Goal: Transaction & Acquisition: Obtain resource

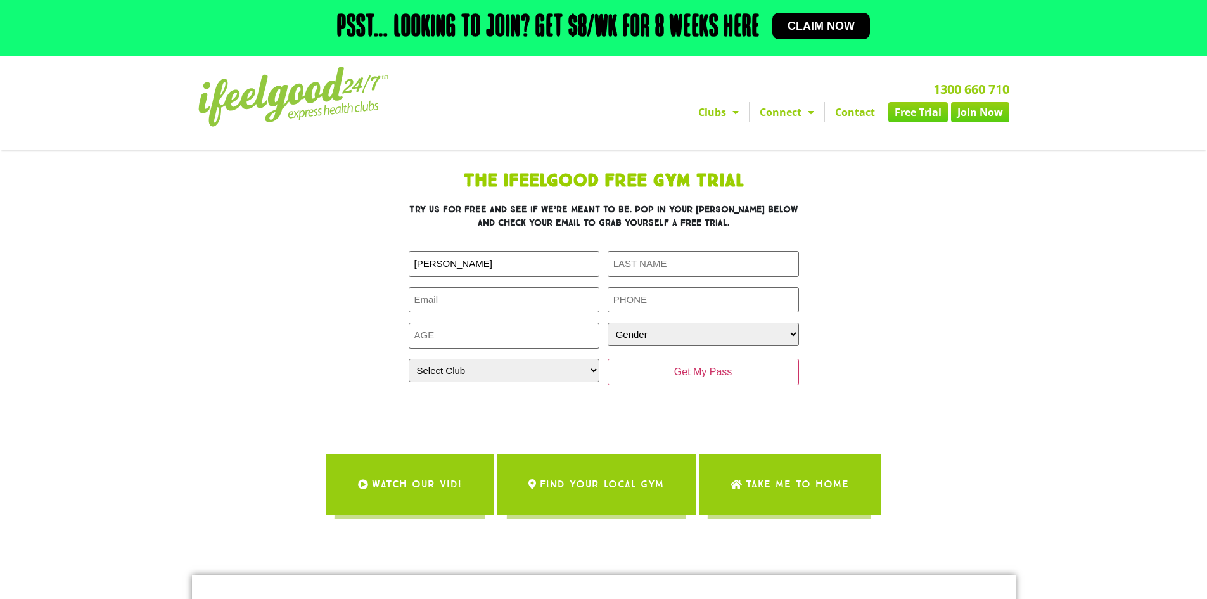
type input "Kevin"
type input "Kong"
type input "kevin.kong@connect.qut.edu.au"
click at [658, 306] on input "Phone (Required)" at bounding box center [702, 300] width 191 height 26
type input "0415999624"
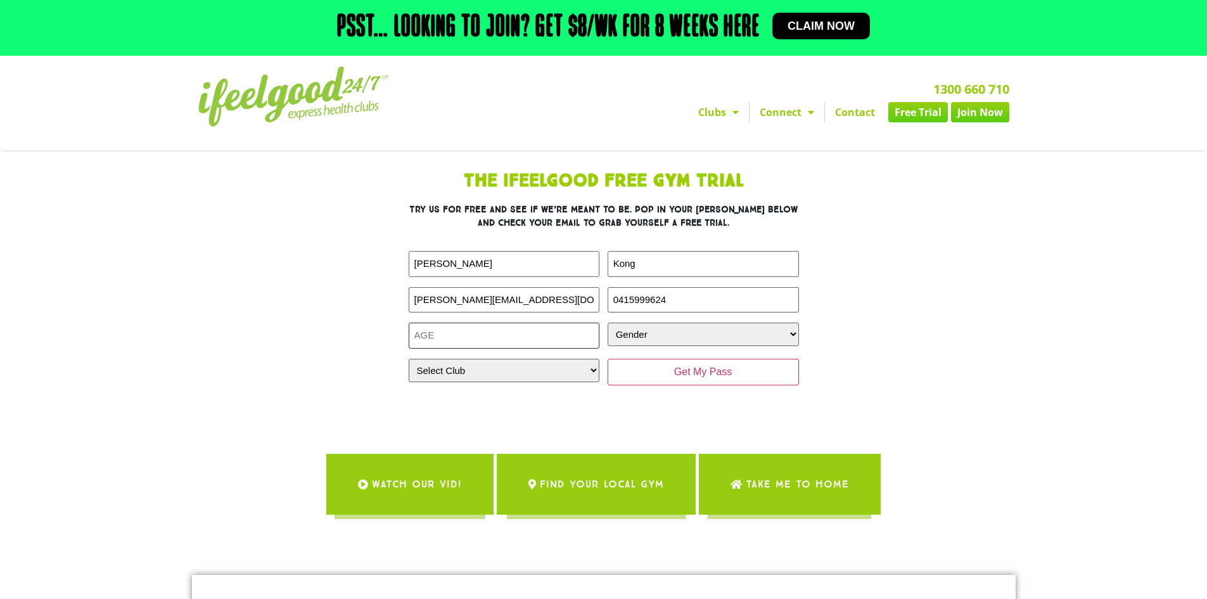
click at [550, 338] on input "Age (Required)" at bounding box center [504, 335] width 191 height 26
drag, startPoint x: 566, startPoint y: 337, endPoint x: 355, endPoint y: 329, distance: 210.5
click at [360, 328] on div "The IfeelGood Free Gym Trial Try us for free and see if we’re meant to be. Pop …" at bounding box center [604, 291] width 570 height 250
type input "31"
click at [652, 334] on select "Gender Male Female" at bounding box center [702, 333] width 191 height 23
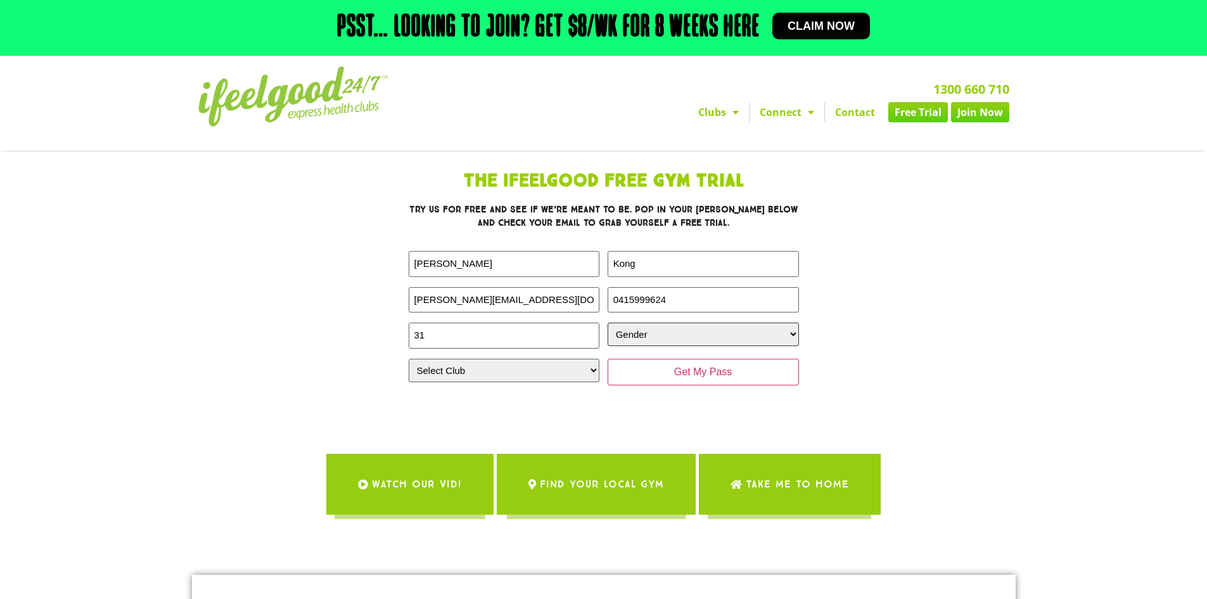
select select "[DEMOGRAPHIC_DATA]"
click at [607, 322] on select "Gender Male Female" at bounding box center [702, 333] width 191 height 23
click at [537, 379] on select "Select Club Alexandra Hills Calamvale Coopers Plains Middle Park Oxenford Oxley…" at bounding box center [504, 370] width 191 height 23
select select "[GEOGRAPHIC_DATA]"
click at [409, 359] on select "Select Club Alexandra Hills Calamvale Coopers Plains Middle Park Oxenford Oxley…" at bounding box center [504, 370] width 191 height 23
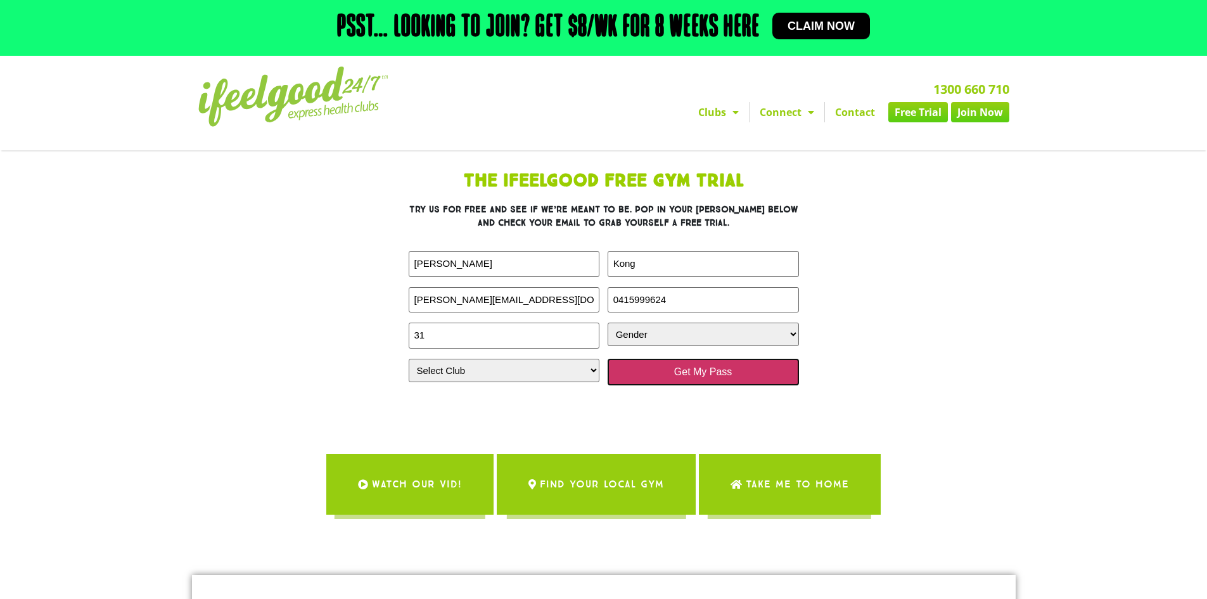
click at [691, 371] on input "Get My Pass" at bounding box center [702, 372] width 191 height 27
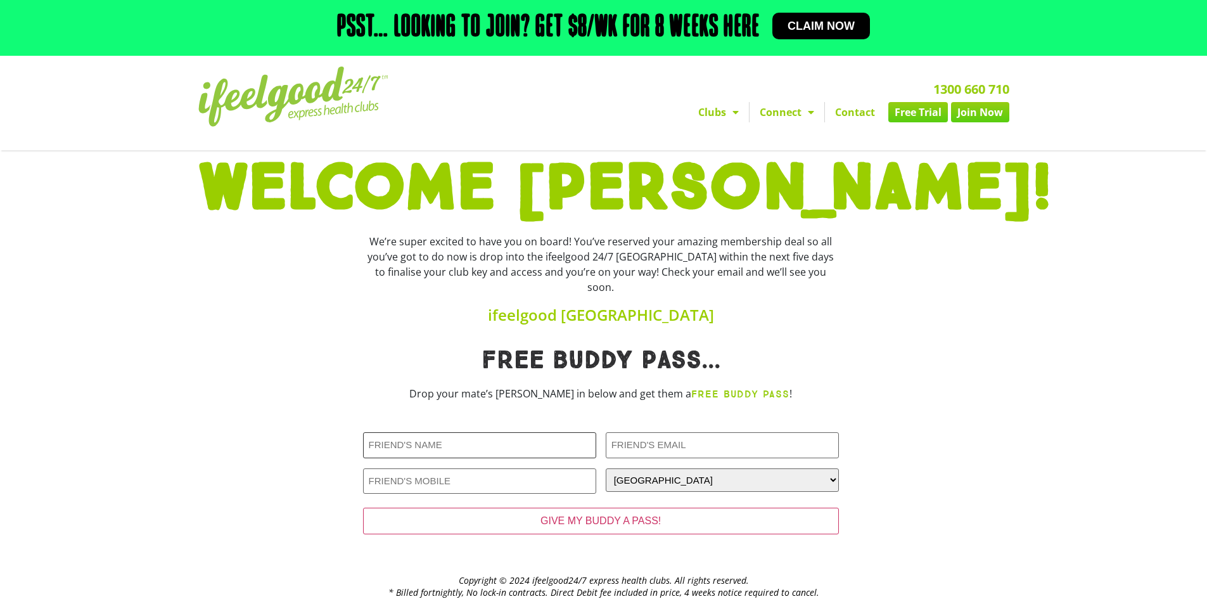
click at [482, 435] on input "Friends Name (Required)" at bounding box center [479, 445] width 233 height 26
type input "Regina Lai"
click at [912, 115] on link "Free Trial" at bounding box center [918, 112] width 60 height 20
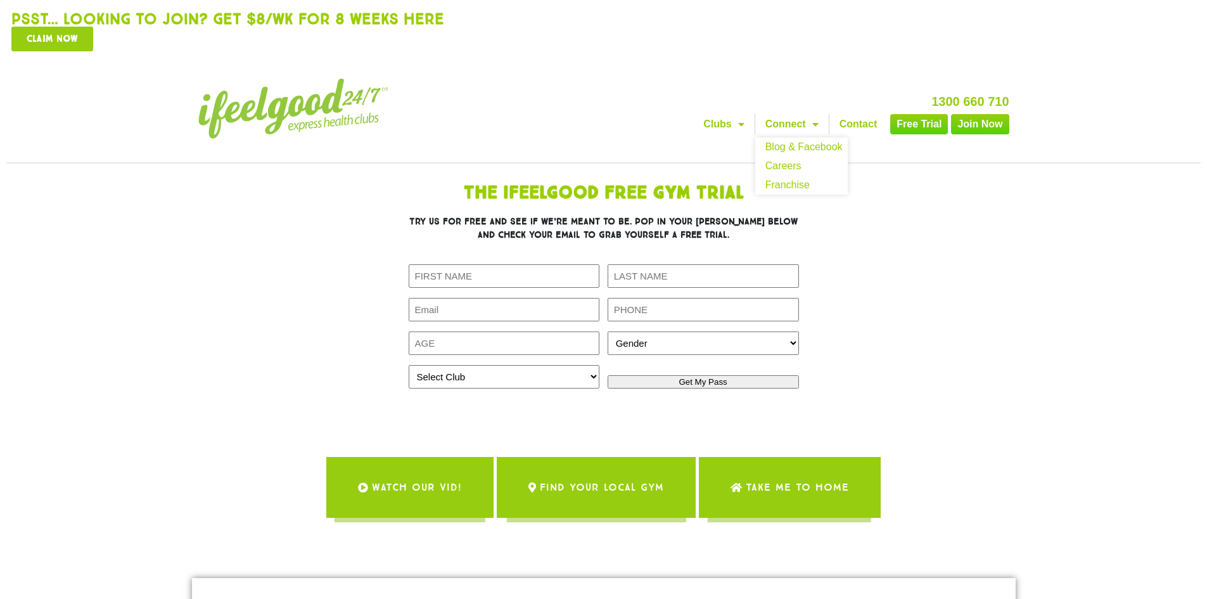
click at [797, 116] on link "Connect" at bounding box center [791, 124] width 73 height 20
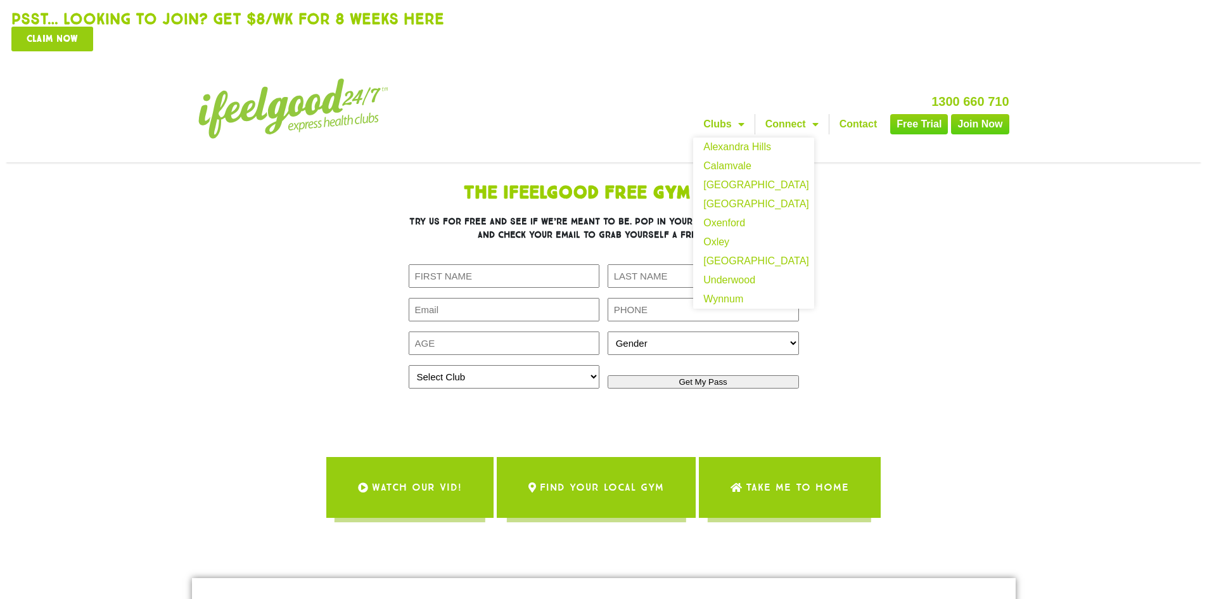
click at [719, 116] on link "Clubs" at bounding box center [723, 124] width 61 height 20
click at [727, 175] on link "[GEOGRAPHIC_DATA]" at bounding box center [753, 184] width 121 height 19
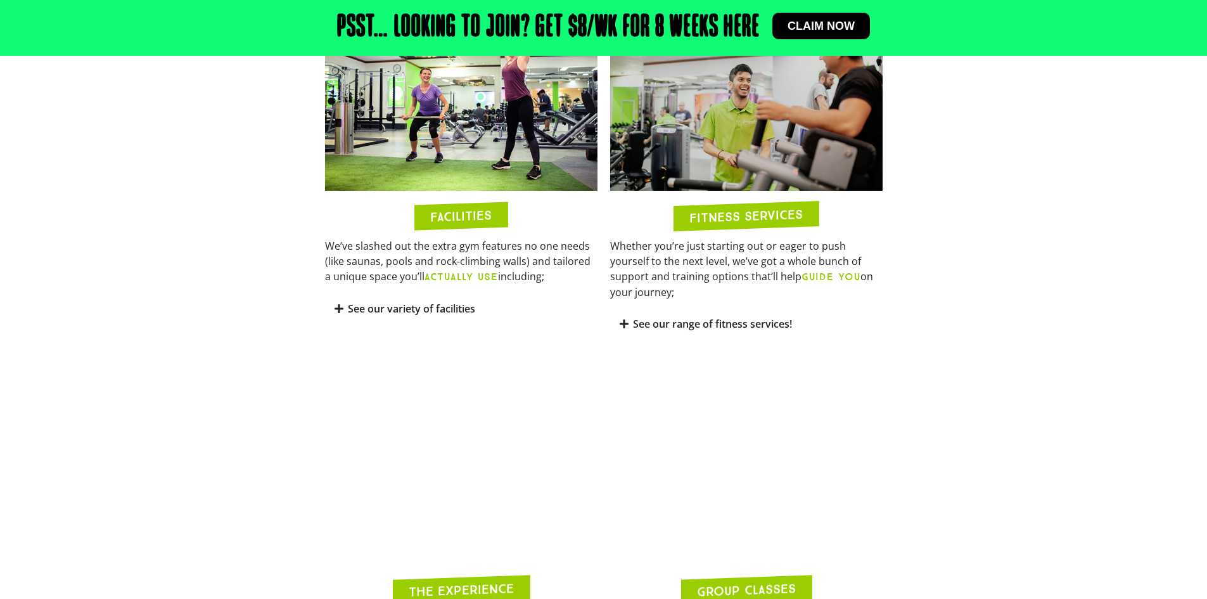
scroll to position [785, 0]
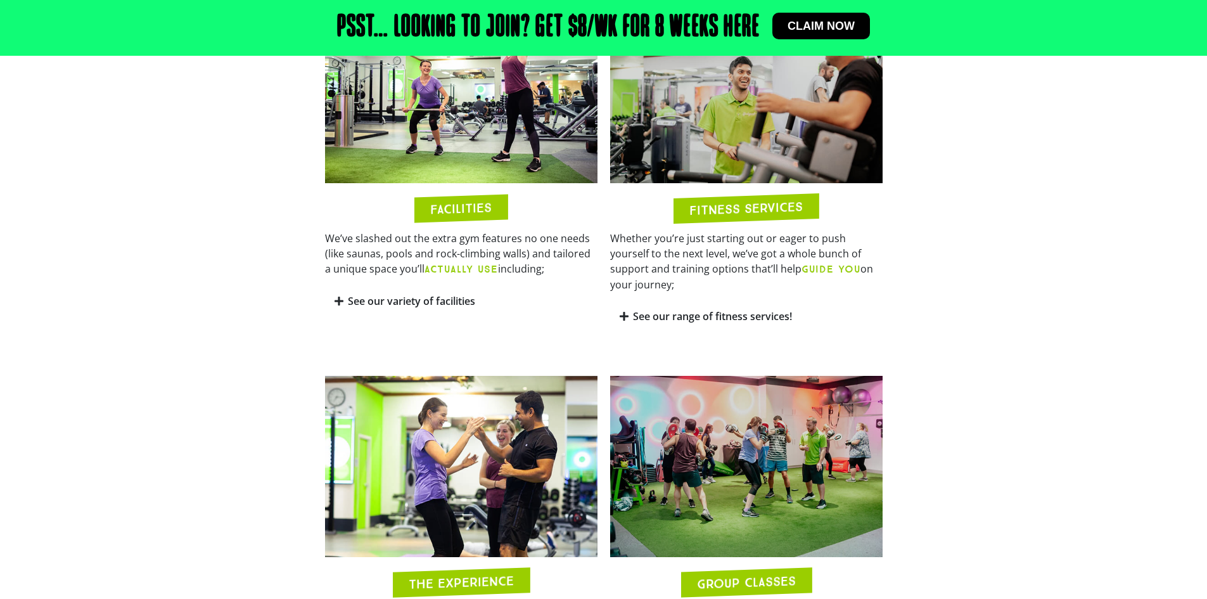
click at [340, 296] on icon at bounding box center [338, 301] width 9 height 10
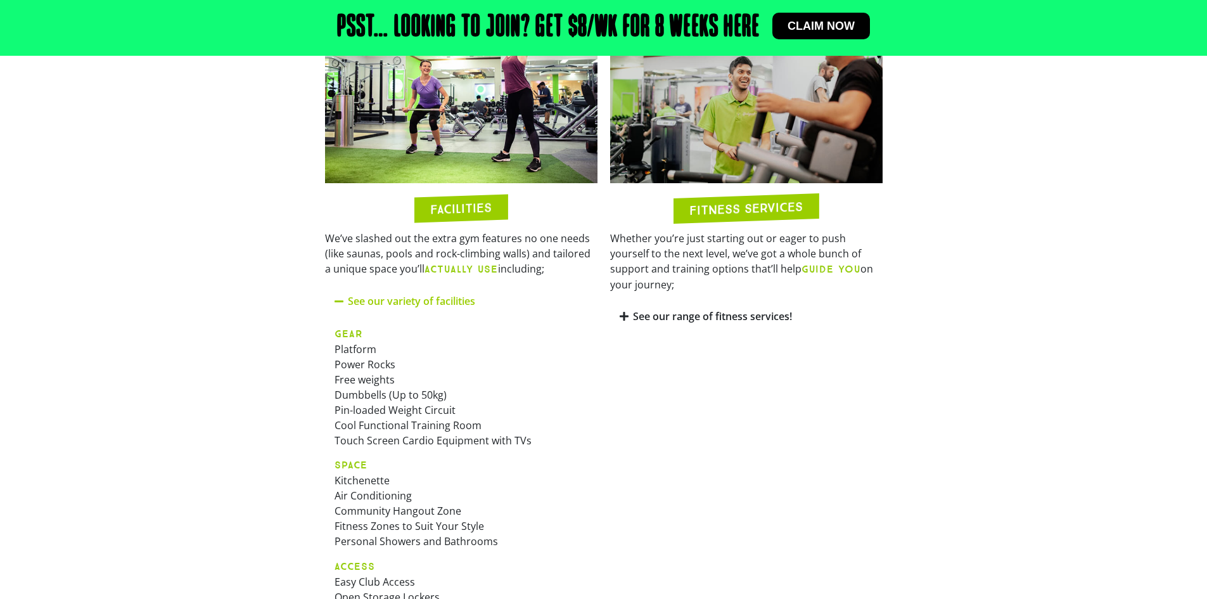
click at [340, 296] on icon at bounding box center [339, 301] width 10 height 10
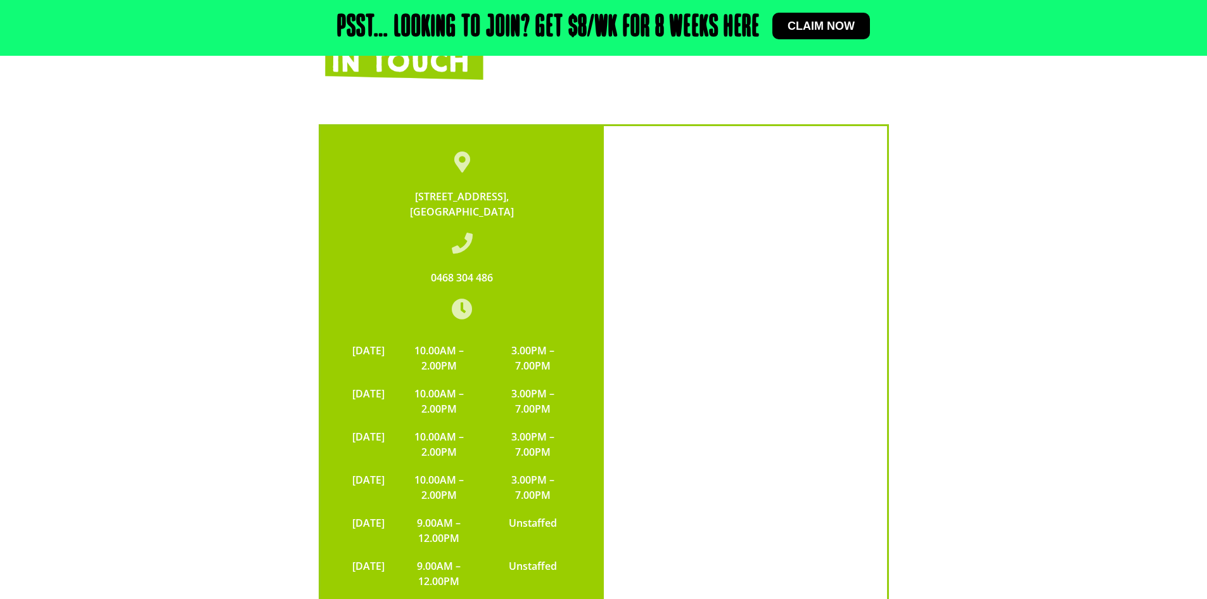
scroll to position [2685, 0]
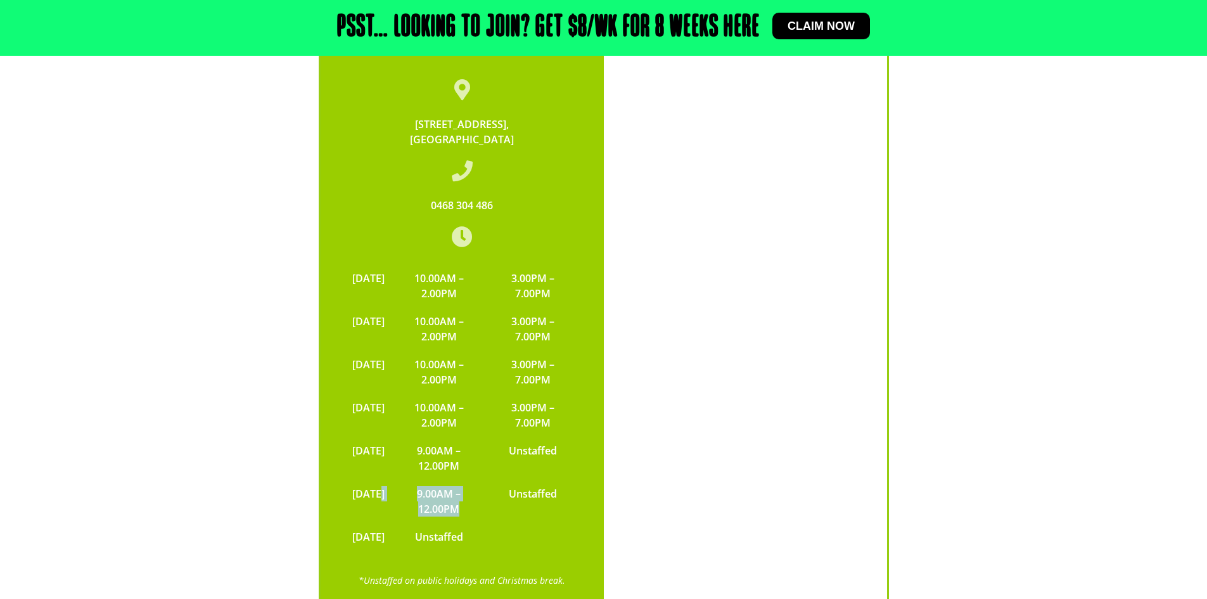
drag, startPoint x: 386, startPoint y: 451, endPoint x: 489, endPoint y: 464, distance: 104.1
click at [489, 480] on tr "SATURDAY 9.00AM – 12.00PM Unstaffed" at bounding box center [462, 501] width 232 height 43
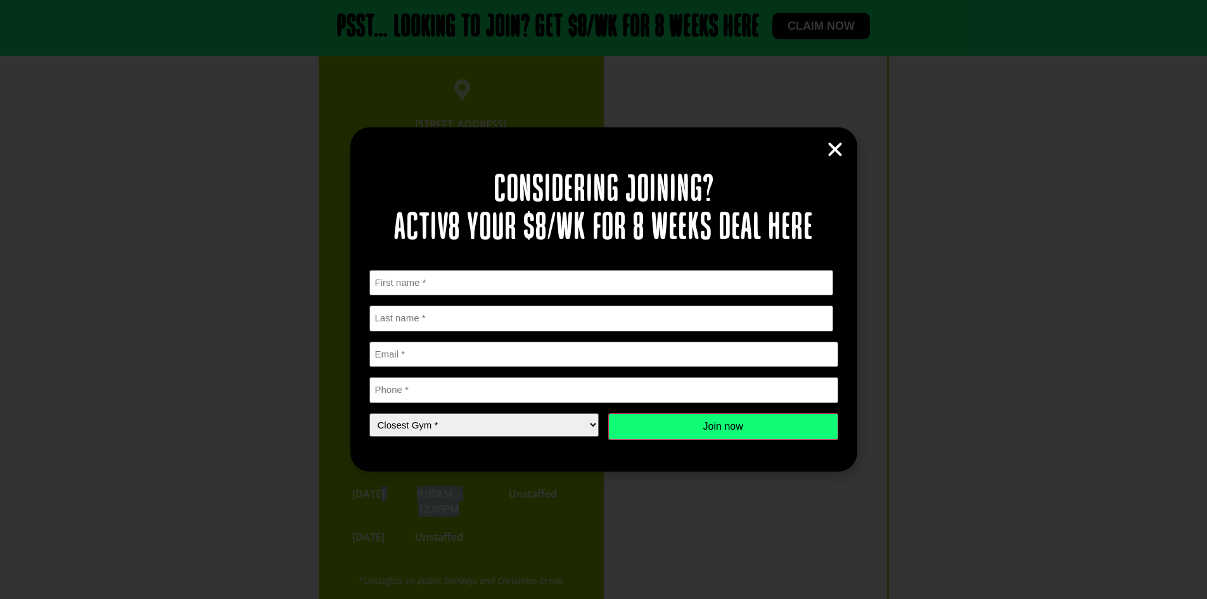
click at [836, 148] on icon "Close" at bounding box center [834, 149] width 19 height 19
